Goal: Check status: Check status

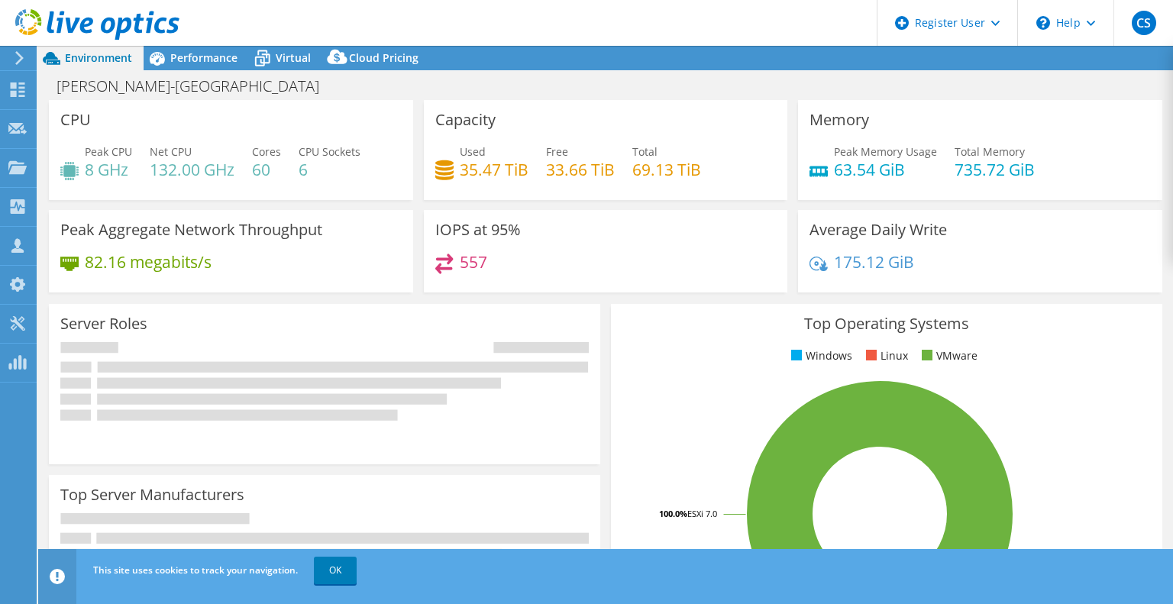
select select "USD"
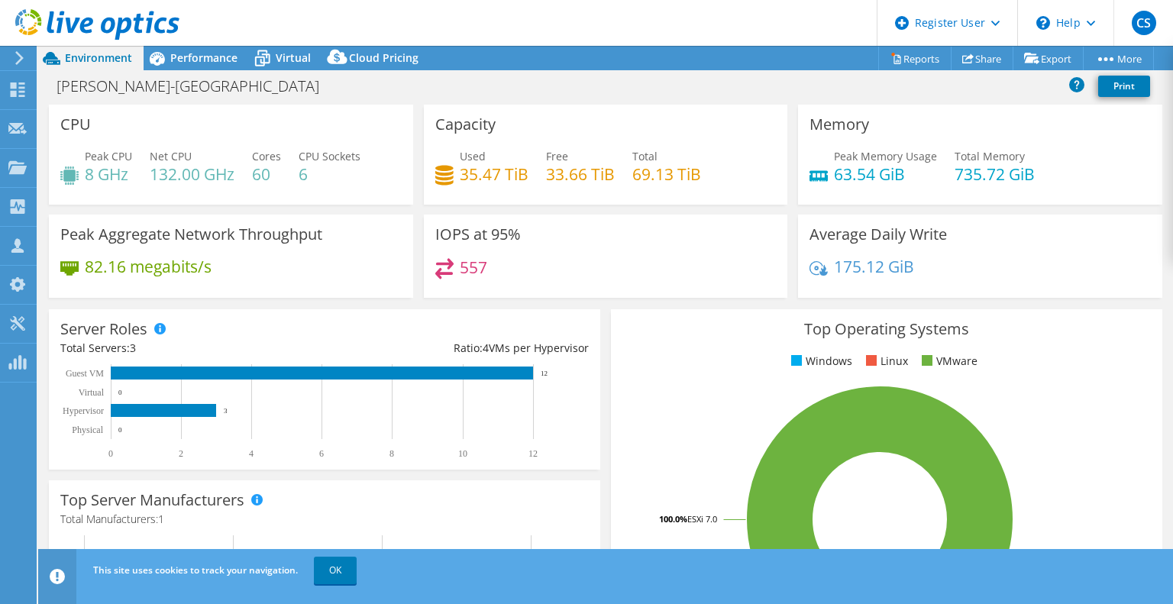
click at [680, 154] on div "Total 69.13 TiB" at bounding box center [666, 165] width 69 height 34
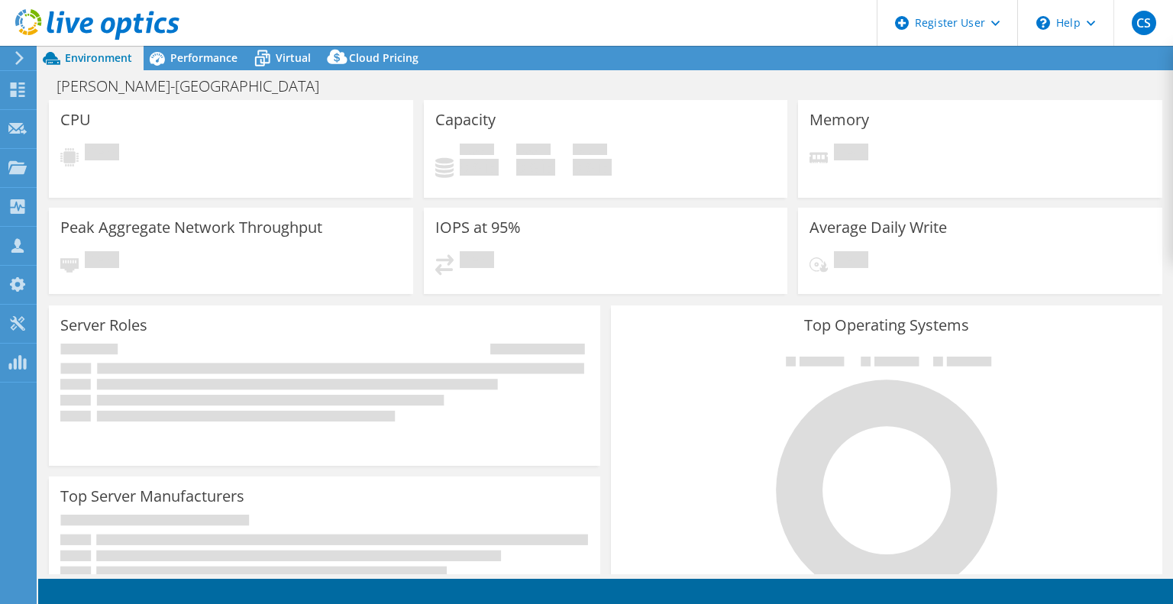
select select "USD"
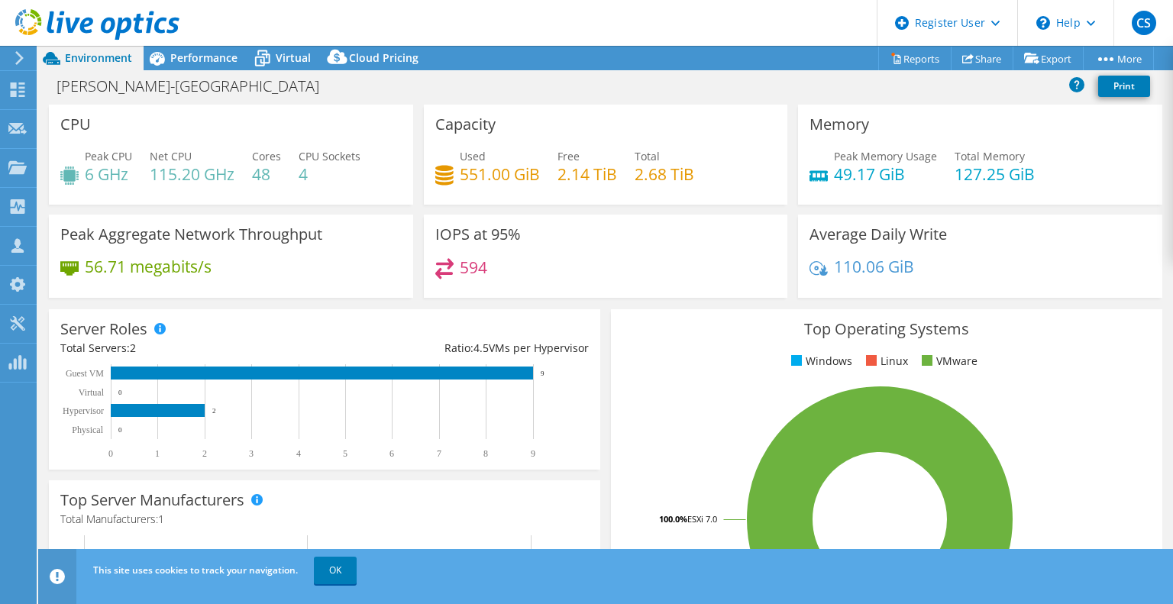
select select "USD"
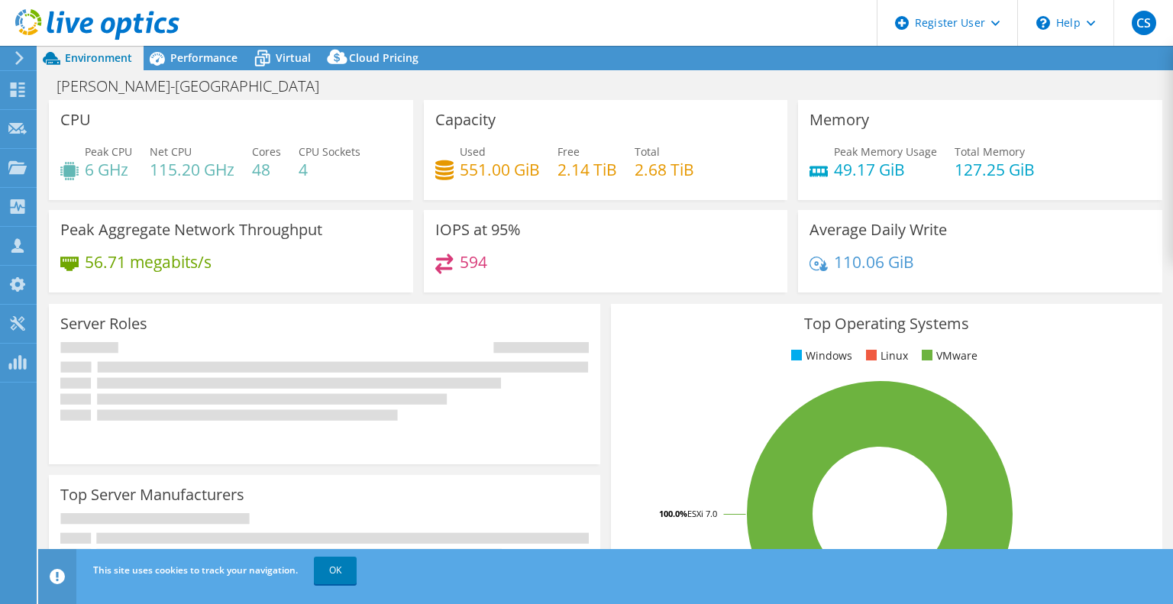
select select "USD"
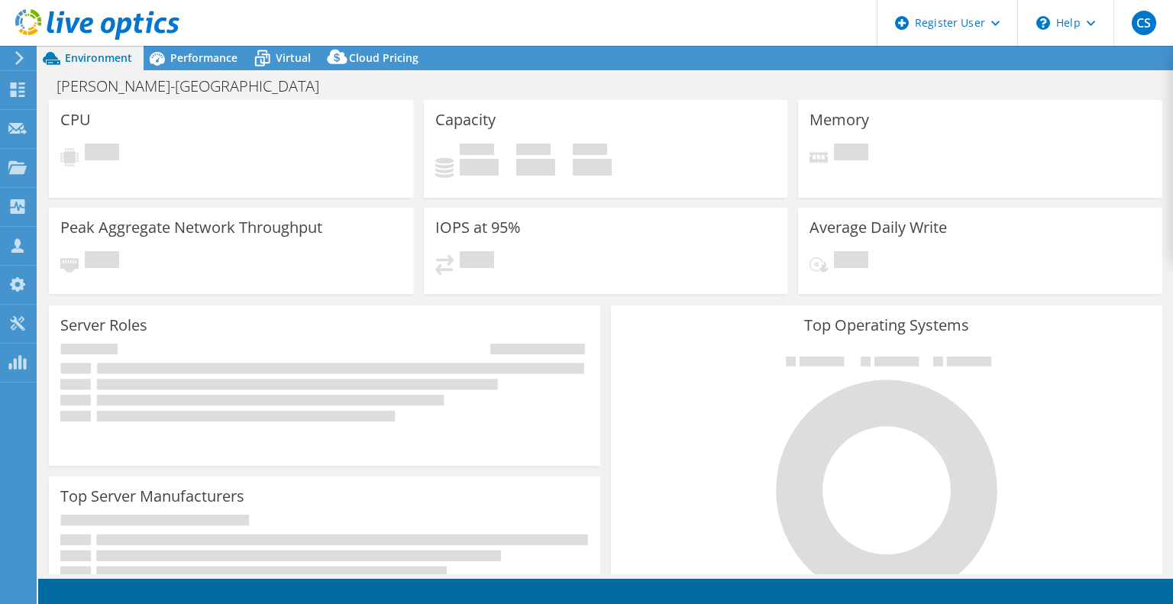
select select "USD"
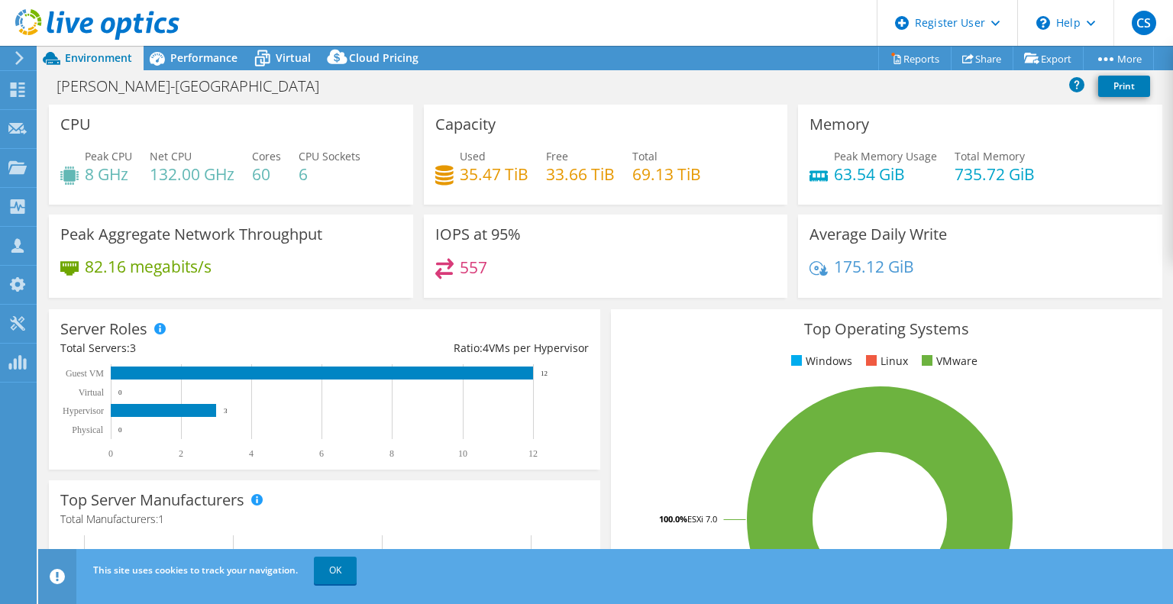
select select "USD"
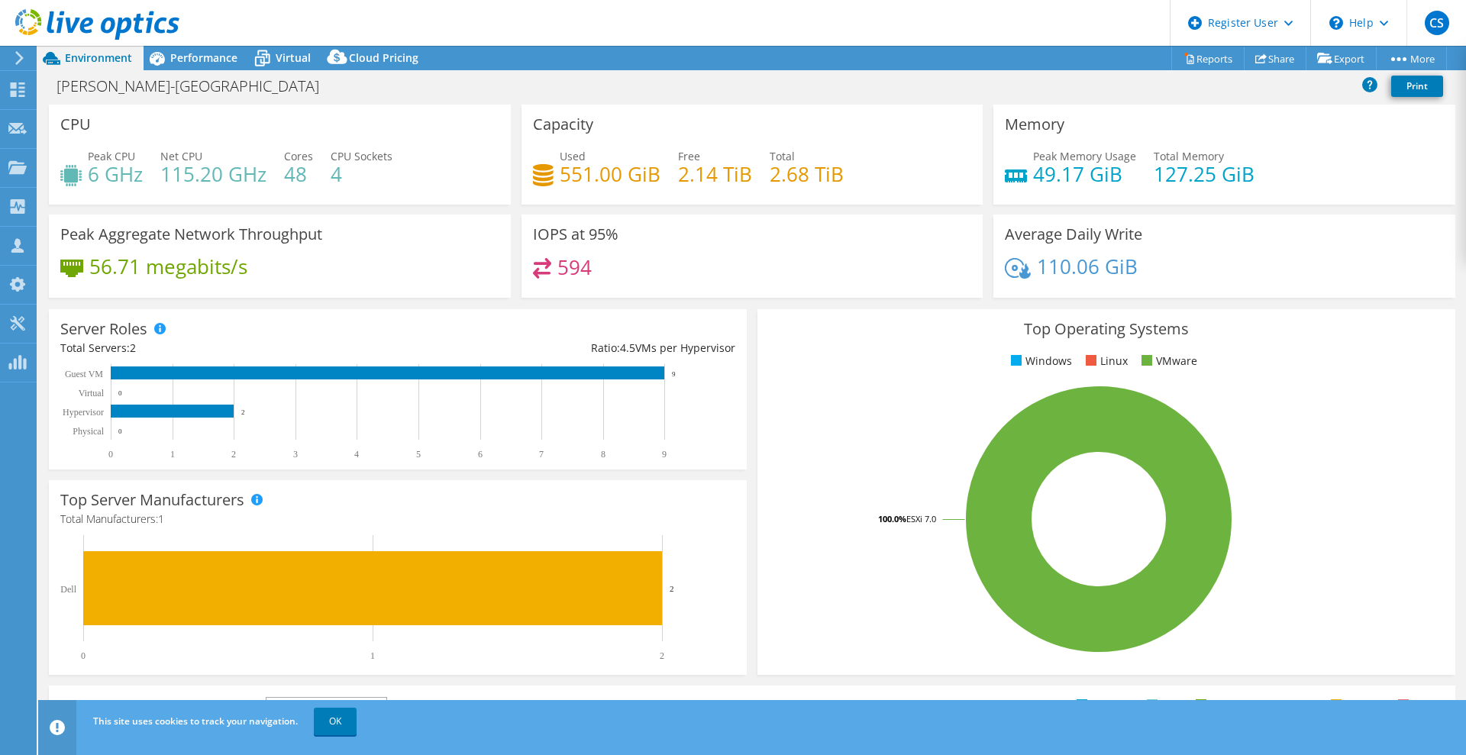
select select "USD"
